Goal: Task Accomplishment & Management: Manage account settings

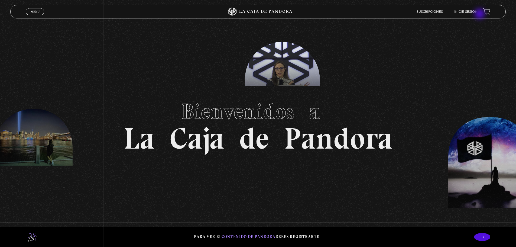
click at [478, 14] on li "Inicie sesión" at bounding box center [466, 12] width 24 height 8
click at [477, 12] on link "Inicie sesión" at bounding box center [466, 11] width 24 height 3
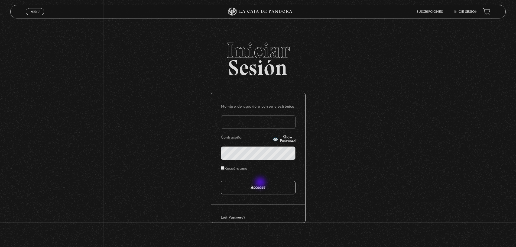
type input "daysjim@gmail.com"
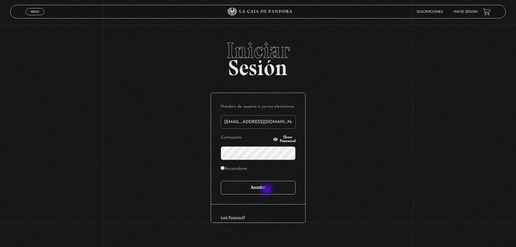
click at [268, 190] on input "Acceder" at bounding box center [258, 188] width 75 height 14
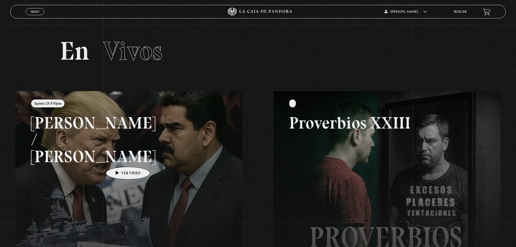
click at [119, 159] on link at bounding box center [273, 214] width 516 height 247
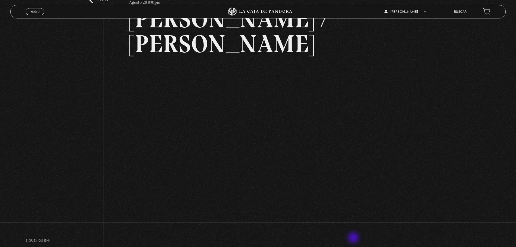
scroll to position [54, 0]
